Goal: Transaction & Acquisition: Purchase product/service

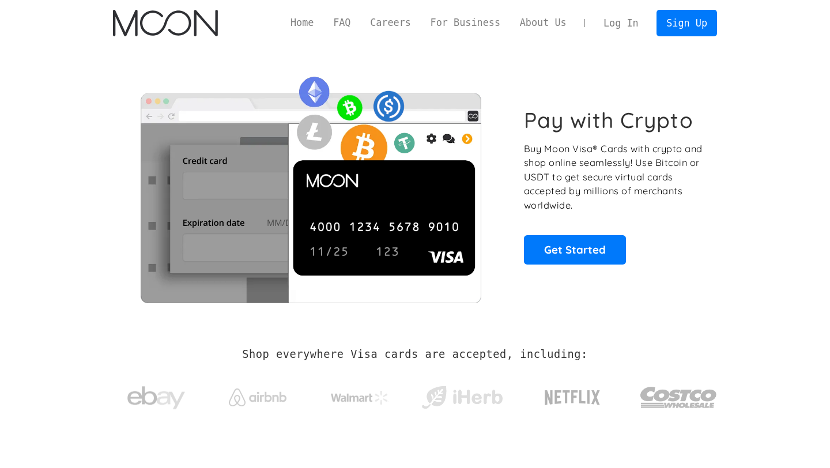
click at [622, 31] on link "Log In" at bounding box center [621, 22] width 54 height 25
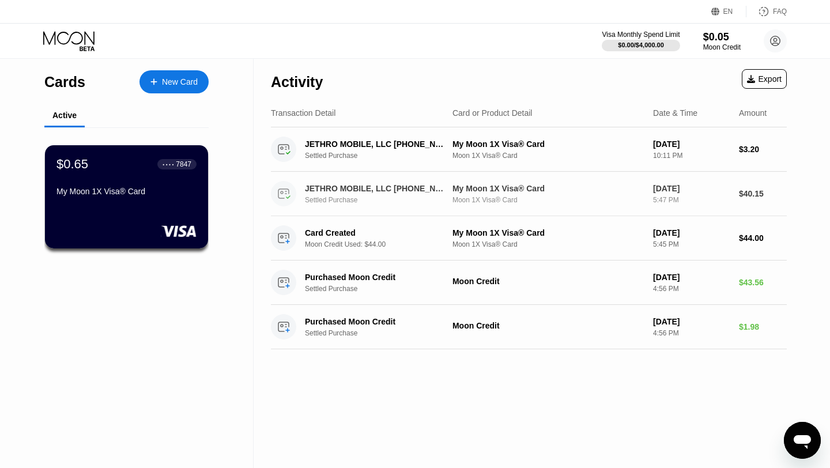
click at [400, 190] on div "JETHRO MOBILE, LLC [PHONE_NUMBER] US" at bounding box center [377, 188] width 144 height 9
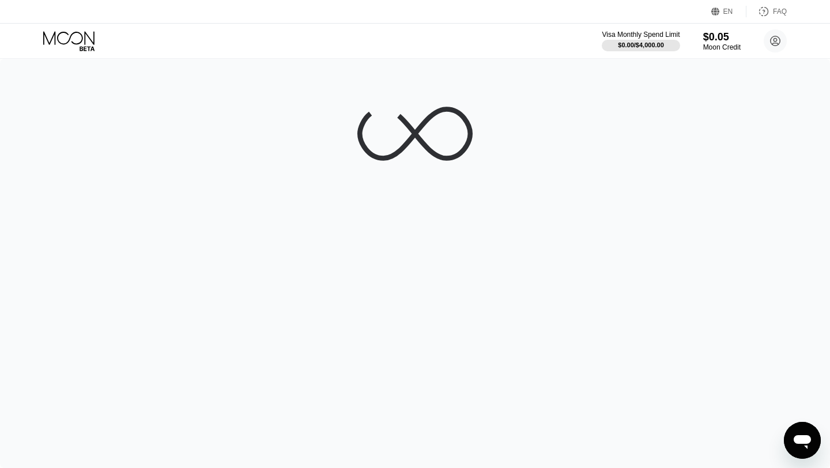
click at [79, 40] on icon at bounding box center [70, 41] width 54 height 20
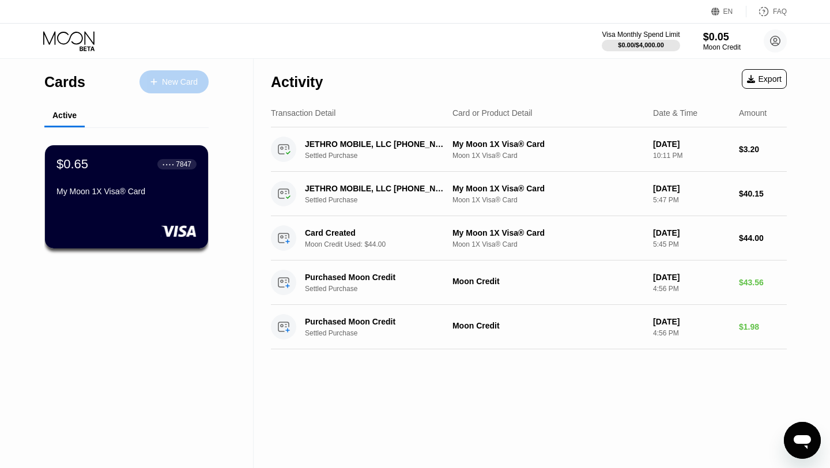
click at [182, 78] on div "New Card" at bounding box center [180, 82] width 36 height 10
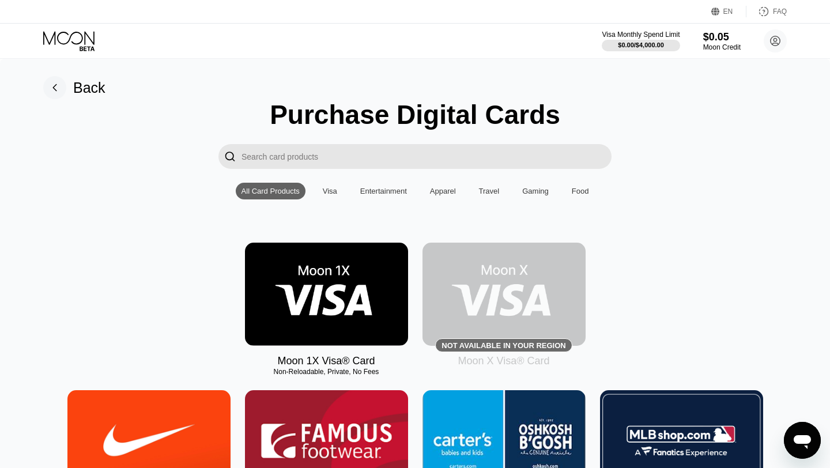
click at [331, 279] on img at bounding box center [326, 294] width 163 height 103
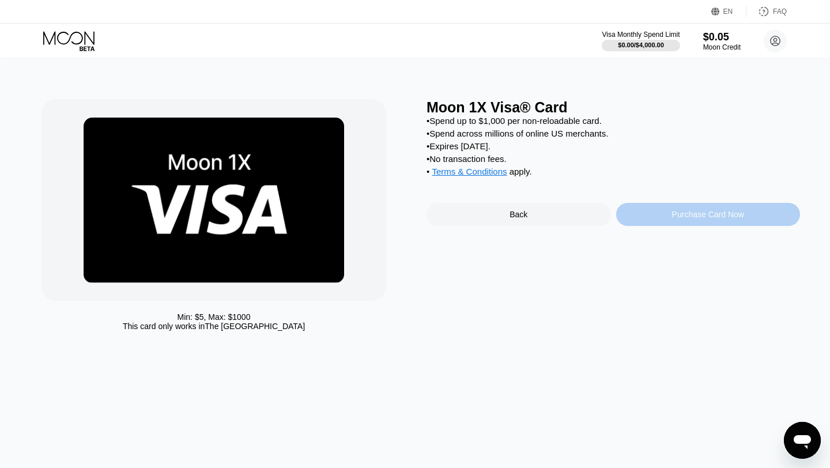
click at [709, 214] on div "Purchase Card Now" at bounding box center [708, 214] width 72 height 9
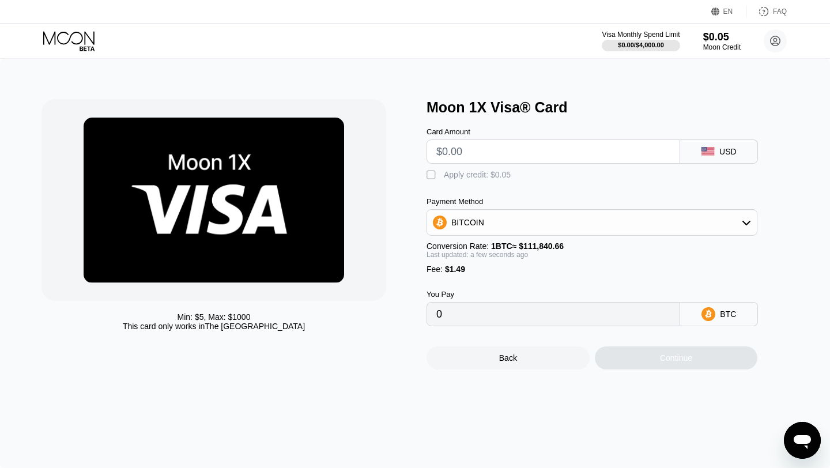
click at [575, 152] on input "text" at bounding box center [553, 151] width 234 height 23
type input "$40"
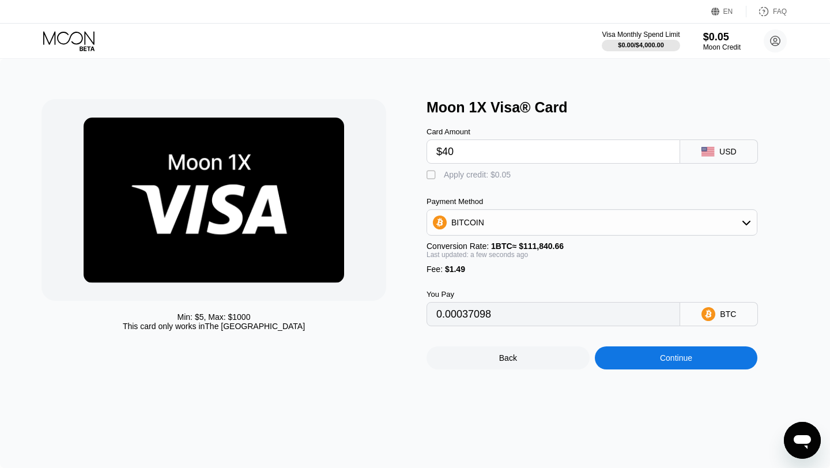
type input "0.00037098"
type input "$40"
click at [589, 210] on div "BITCOIN" at bounding box center [592, 222] width 331 height 27
click at [586, 225] on div "BITCOIN" at bounding box center [592, 222] width 330 height 23
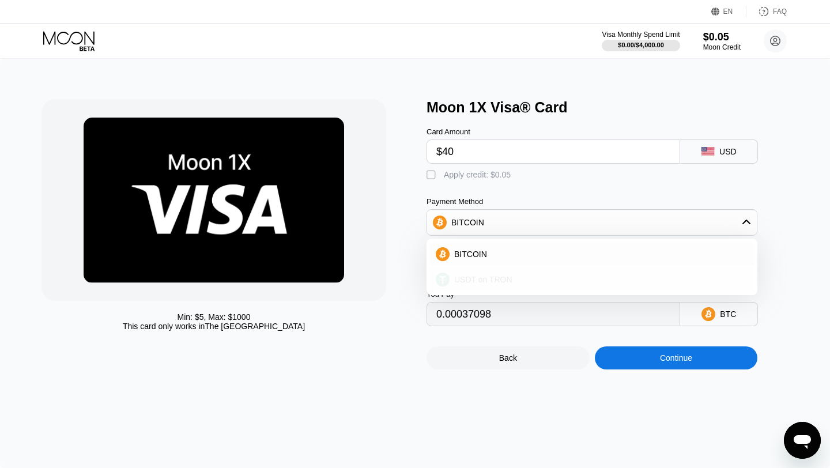
click at [538, 276] on div "USDT on TRON" at bounding box center [599, 279] width 299 height 9
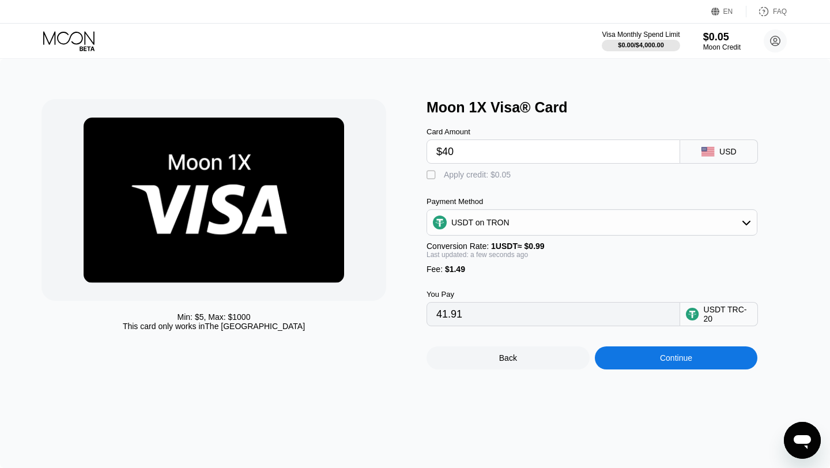
click at [431, 177] on div "" at bounding box center [433, 175] width 12 height 12
type input "41.86"
click at [510, 154] on input "$40" at bounding box center [553, 151] width 234 height 23
type input "$403"
type input "408.53"
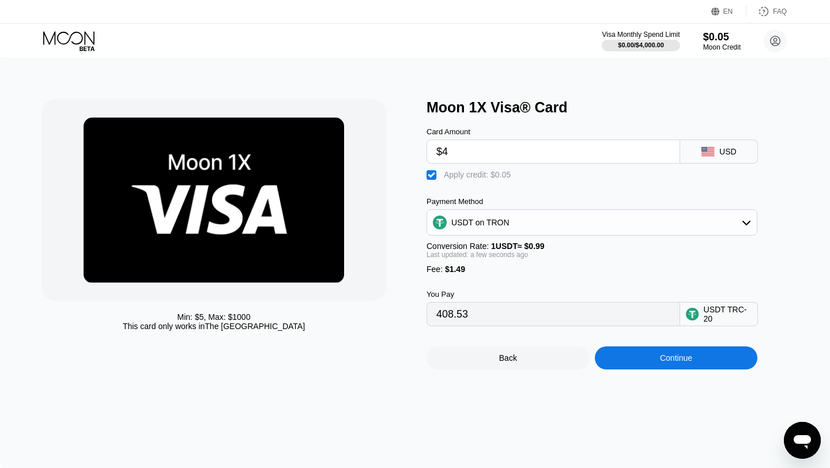
type input "$43"
type input "44.89"
type input "$4"
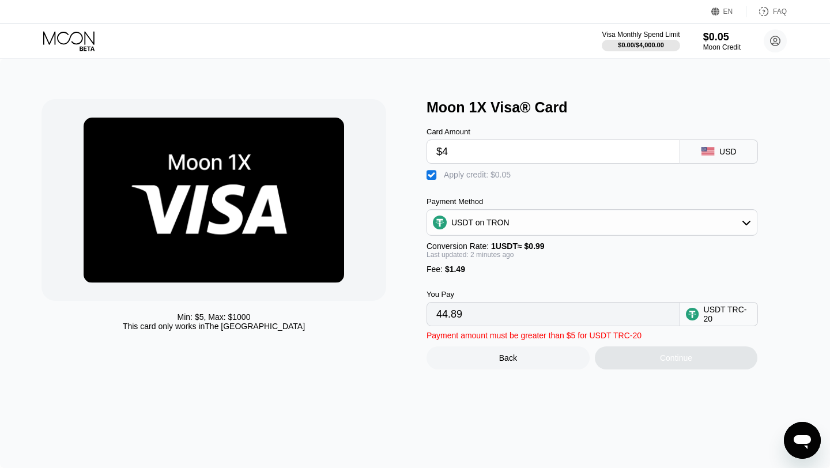
type input "5.49"
type input "$44"
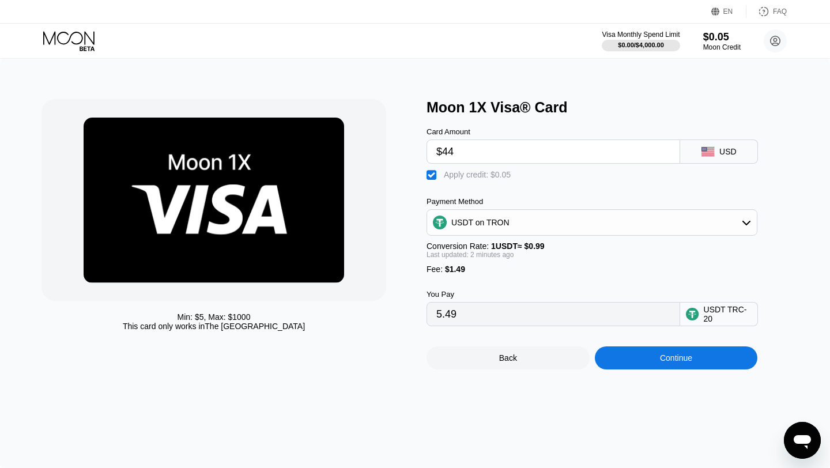
type input "45.90"
type input "$4"
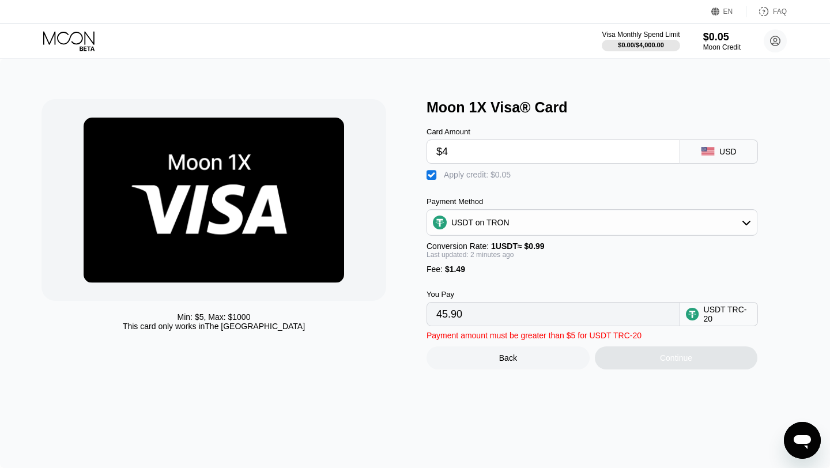
type input "5.49"
type input "$43"
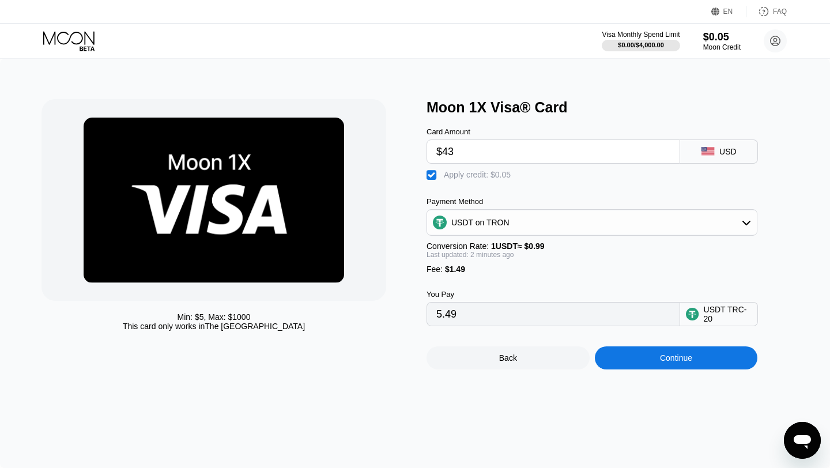
type input "44.89"
type input "$43"
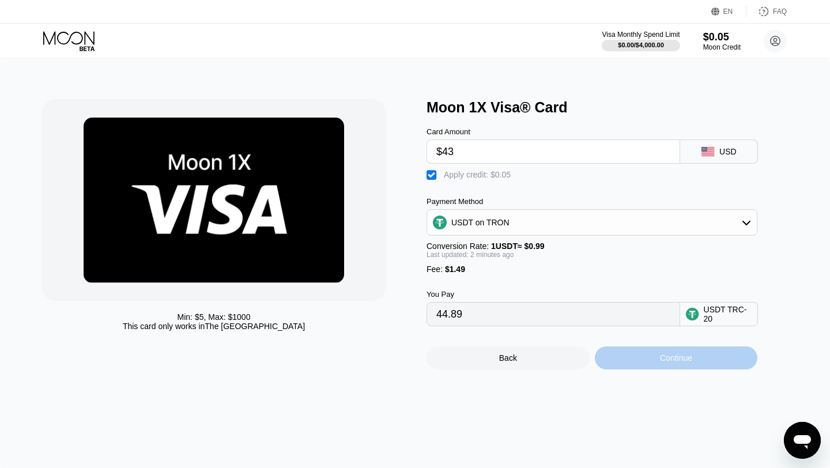
click at [651, 357] on div "Continue" at bounding box center [676, 357] width 163 height 23
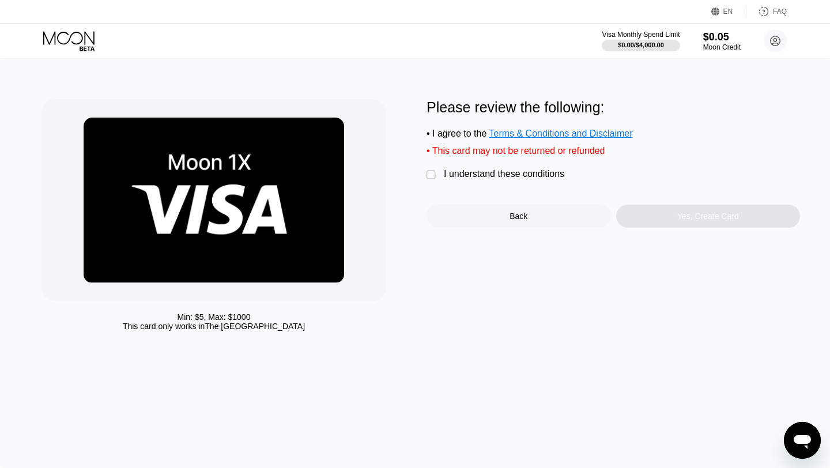
click at [534, 167] on div "Please review the following: • I agree to the Terms & Conditions and Disclaimer…" at bounding box center [614, 163] width 374 height 129
click at [532, 174] on div "I understand these conditions" at bounding box center [504, 174] width 120 height 10
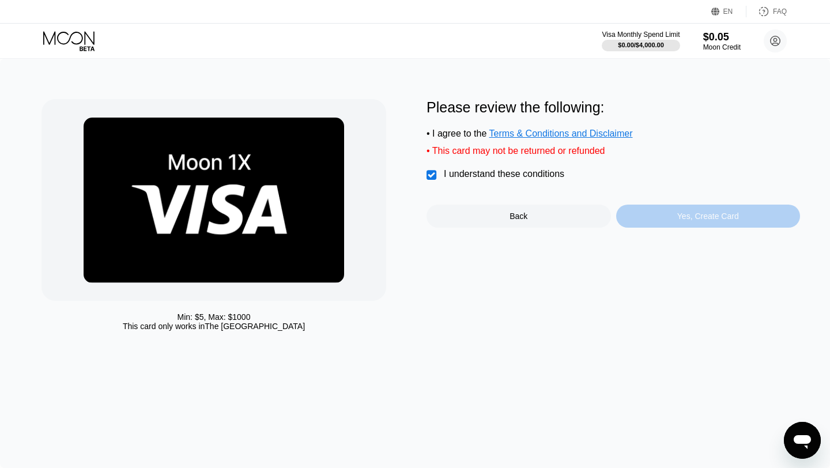
click at [696, 215] on div "Yes, Create Card" at bounding box center [708, 216] width 62 height 9
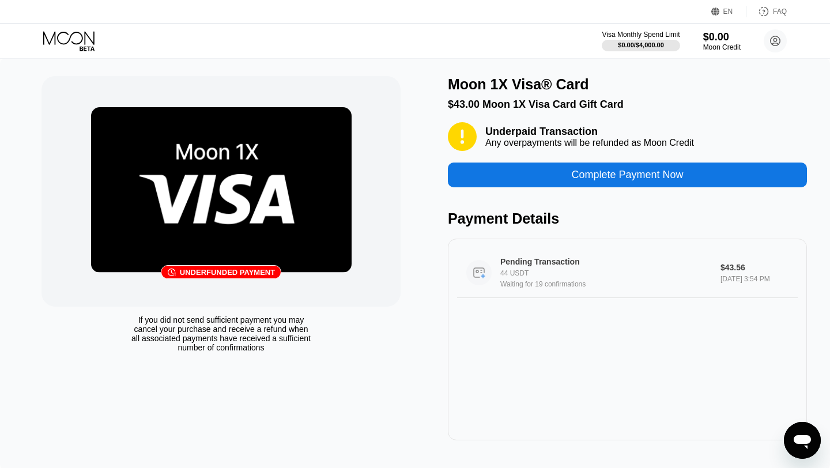
click at [694, 261] on div "Pending Transaction" at bounding box center [602, 261] width 205 height 9
click at [664, 42] on div "$0.00 / $4,000.00" at bounding box center [640, 45] width 47 height 7
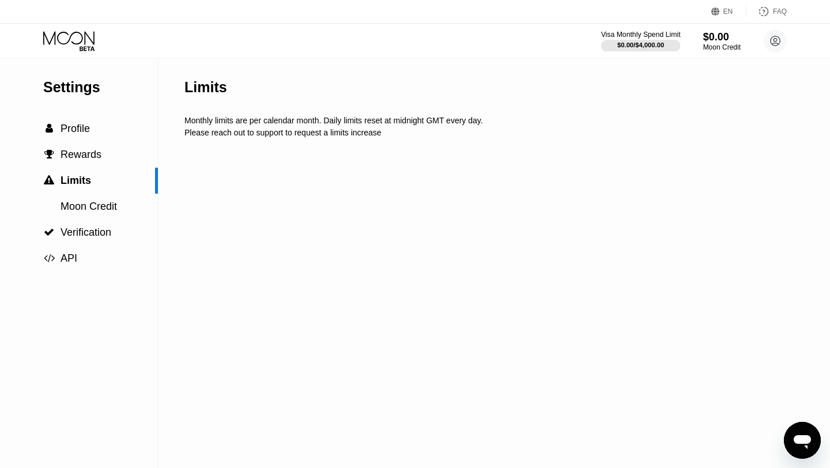
click at [640, 44] on div "$0.00 / $4,000.00" at bounding box center [640, 45] width 47 height 7
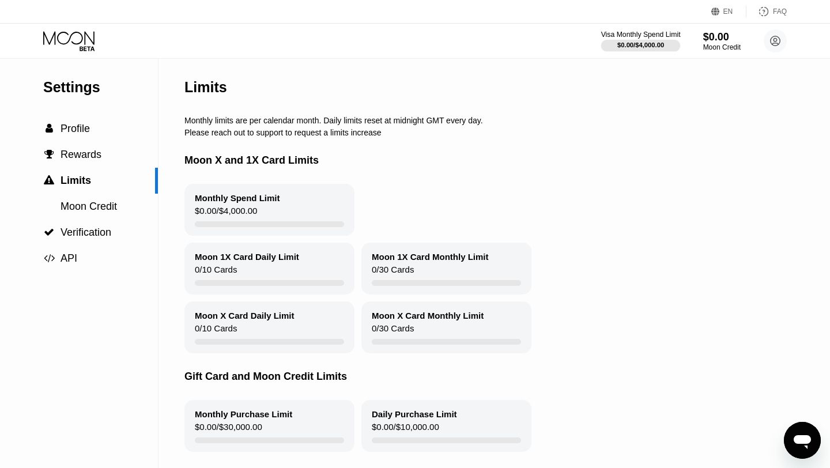
click at [623, 40] on div at bounding box center [641, 46] width 80 height 12
click at [85, 42] on icon at bounding box center [68, 37] width 51 height 13
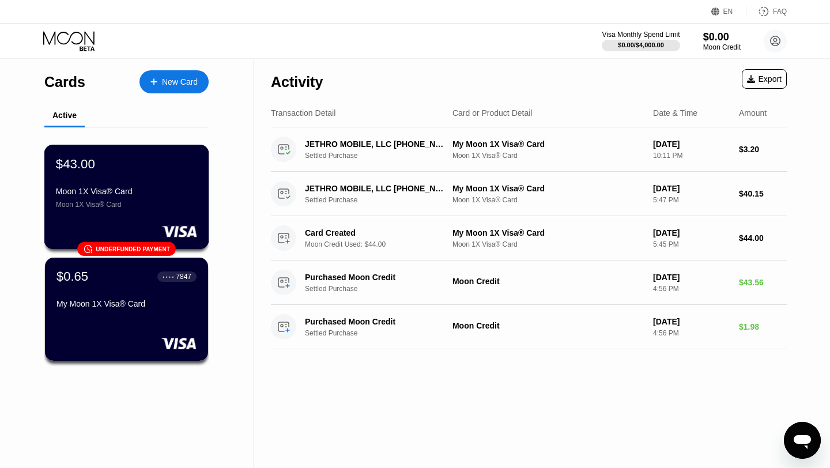
click at [139, 246] on div "Underfunded payment" at bounding box center [133, 249] width 74 height 6
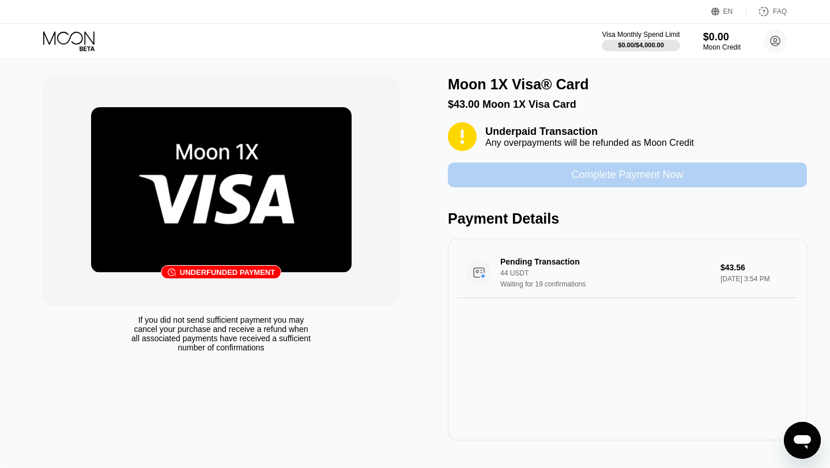
click at [563, 179] on div "Complete Payment Now" at bounding box center [627, 175] width 359 height 25
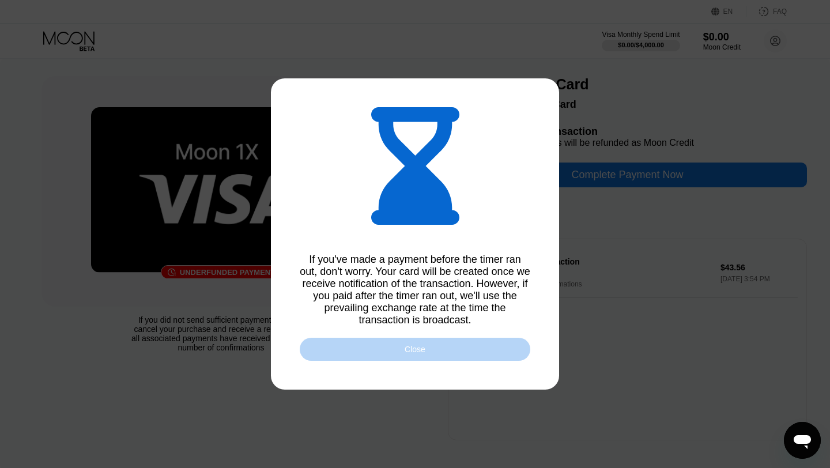
drag, startPoint x: 432, startPoint y: 349, endPoint x: 428, endPoint y: 288, distance: 61.2
click at [428, 288] on div "If you've made a payment before the timer ran out, don't worry. Your card will …" at bounding box center [415, 233] width 288 height 311
click at [422, 347] on div "Close" at bounding box center [415, 349] width 21 height 9
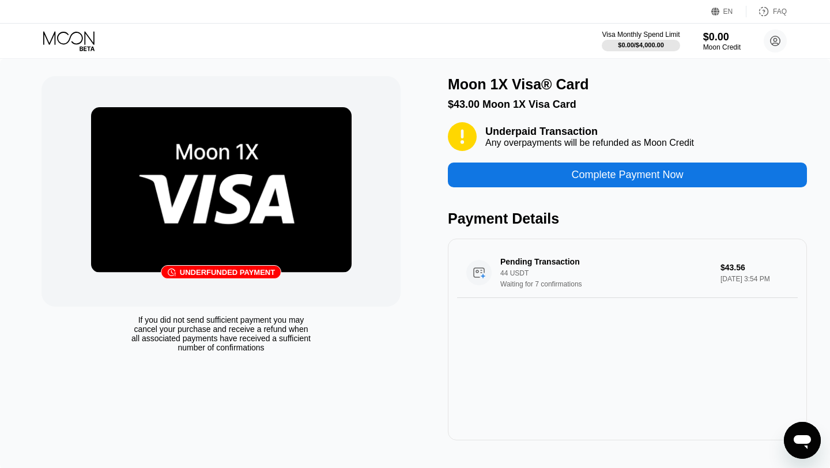
click at [514, 193] on div "Underpaid Transaction Any overpayments will be refunded as Moon Credit Complete…" at bounding box center [627, 281] width 359 height 318
click at [514, 179] on div "Complete Payment Now" at bounding box center [627, 175] width 359 height 25
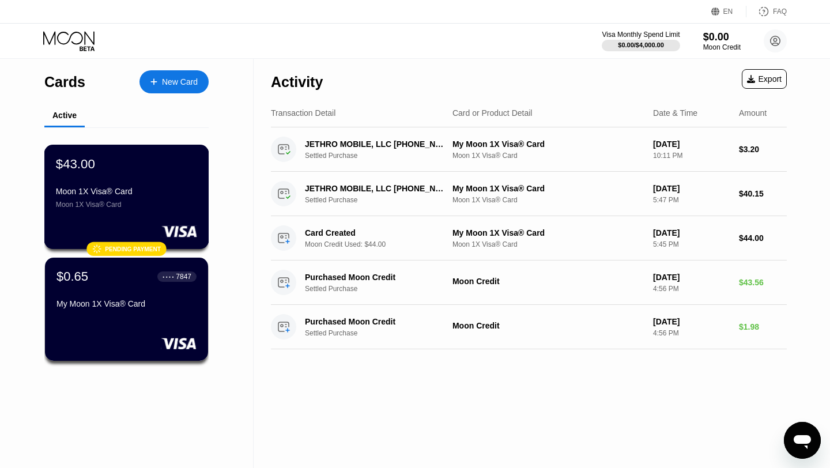
click at [168, 202] on div "Moon 1X Visa® Card" at bounding box center [126, 205] width 141 height 8
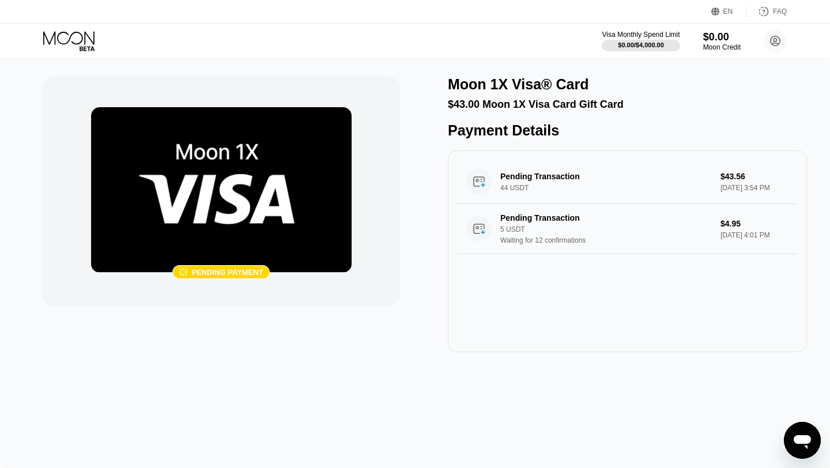
click at [84, 35] on icon at bounding box center [70, 41] width 54 height 20
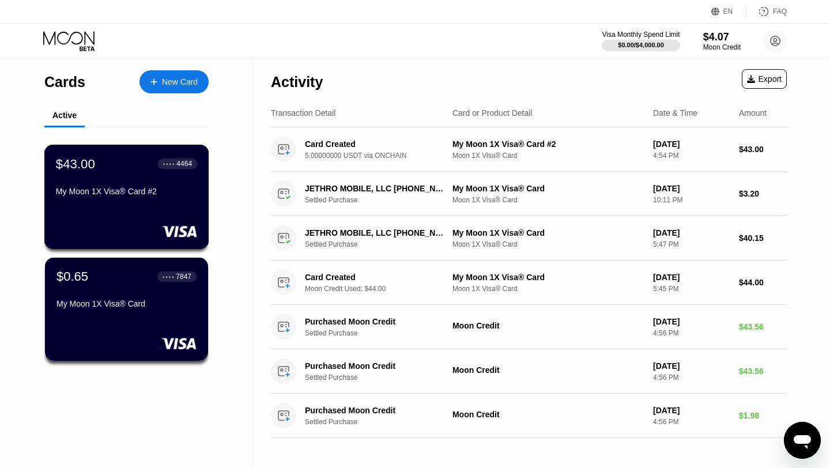
click at [157, 199] on div "My Moon 1X Visa® Card #2" at bounding box center [126, 194] width 141 height 14
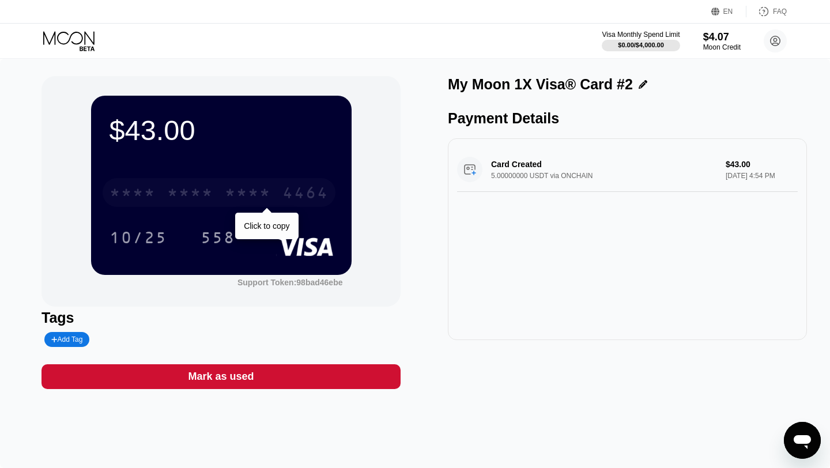
click at [209, 195] on div "* * * *" at bounding box center [190, 194] width 46 height 18
click at [179, 194] on div "6500" at bounding box center [190, 194] width 46 height 18
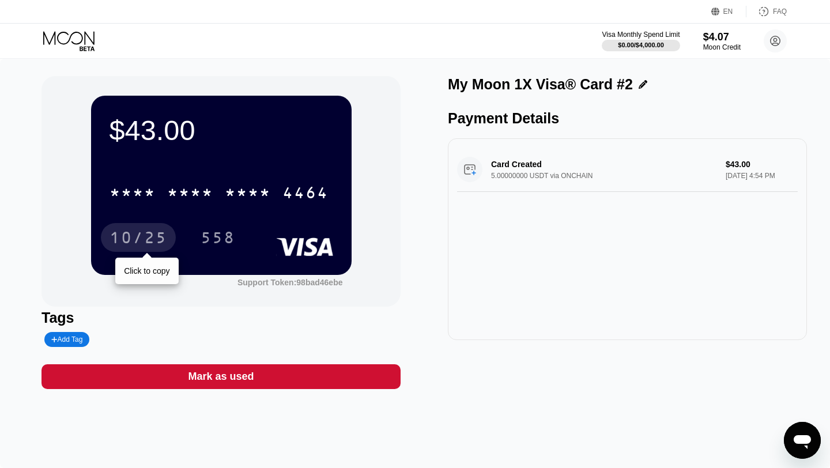
click at [162, 233] on div "10/25" at bounding box center [139, 239] width 58 height 18
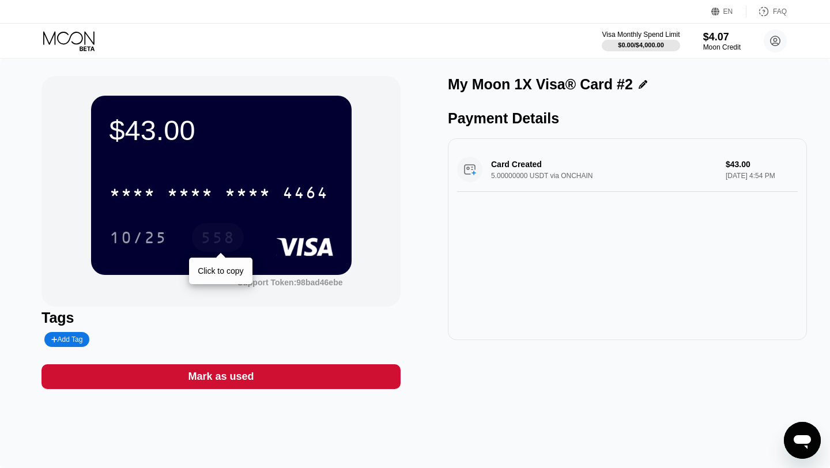
click at [225, 241] on div "558" at bounding box center [218, 239] width 35 height 18
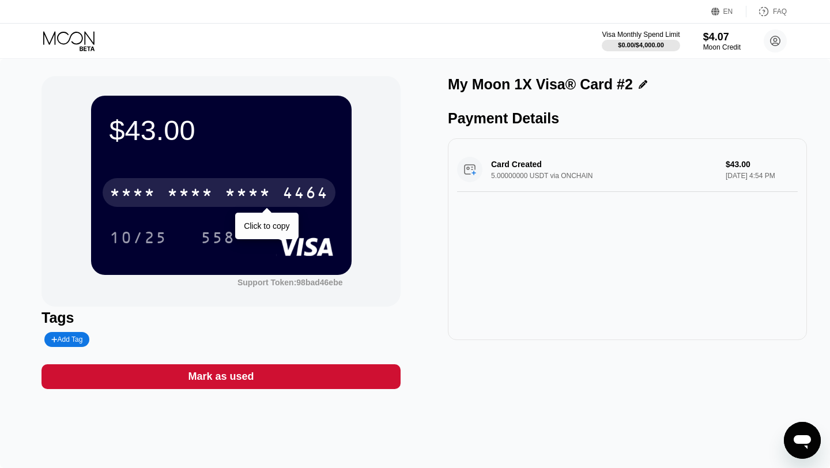
click at [238, 199] on div "* * * *" at bounding box center [248, 194] width 46 height 18
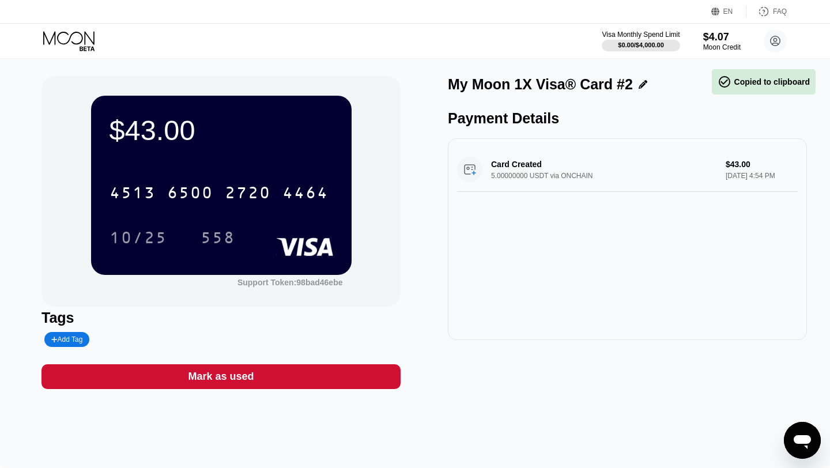
click at [265, 224] on div "10/25 558" at bounding box center [222, 237] width 224 height 29
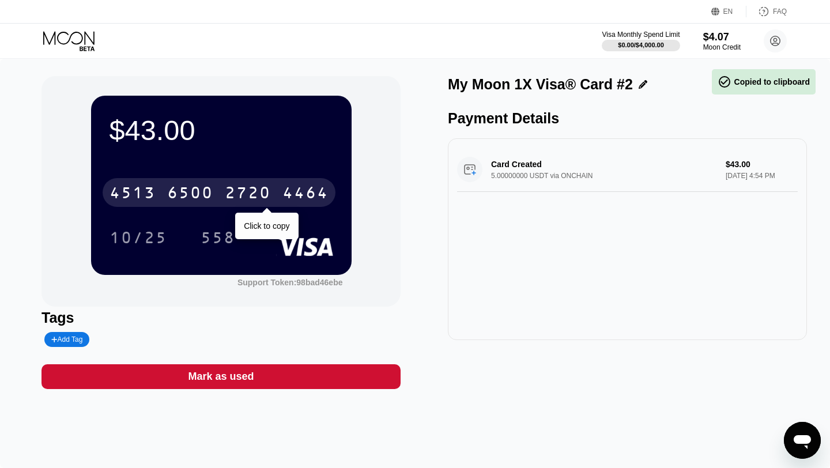
click at [263, 206] on div "4513 6500 2720 4464" at bounding box center [219, 192] width 233 height 29
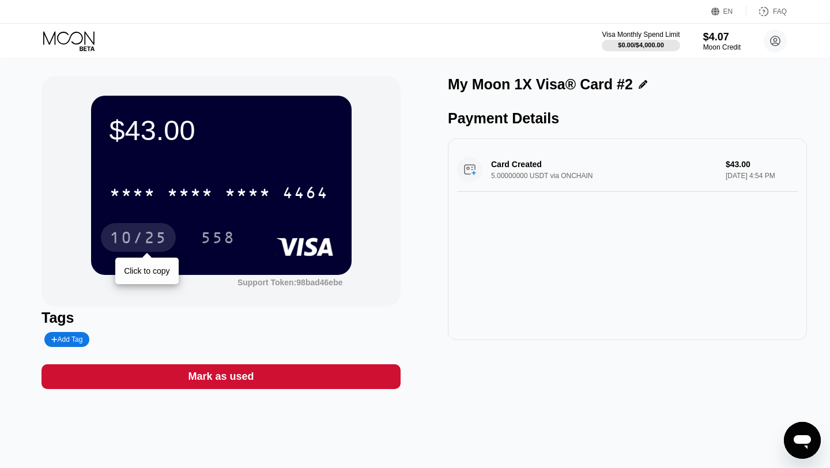
click at [138, 240] on div "10/25" at bounding box center [139, 239] width 58 height 18
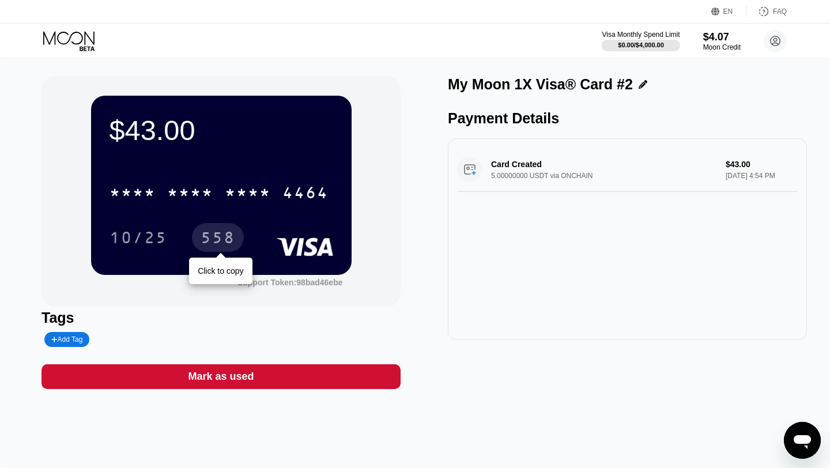
click at [212, 243] on div "558" at bounding box center [218, 239] width 35 height 18
click at [270, 176] on div "* * * * * * * * * * * * 4464" at bounding box center [222, 188] width 224 height 39
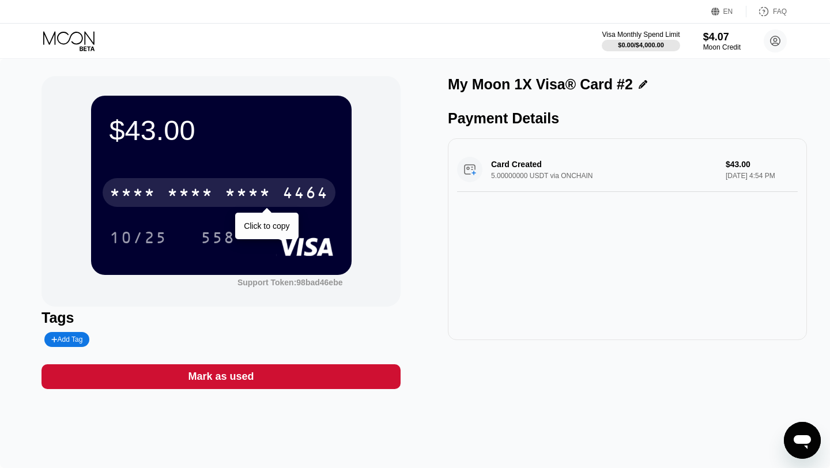
click at [253, 200] on div "* * * *" at bounding box center [248, 194] width 46 height 18
